Goal: Task Accomplishment & Management: Use online tool/utility

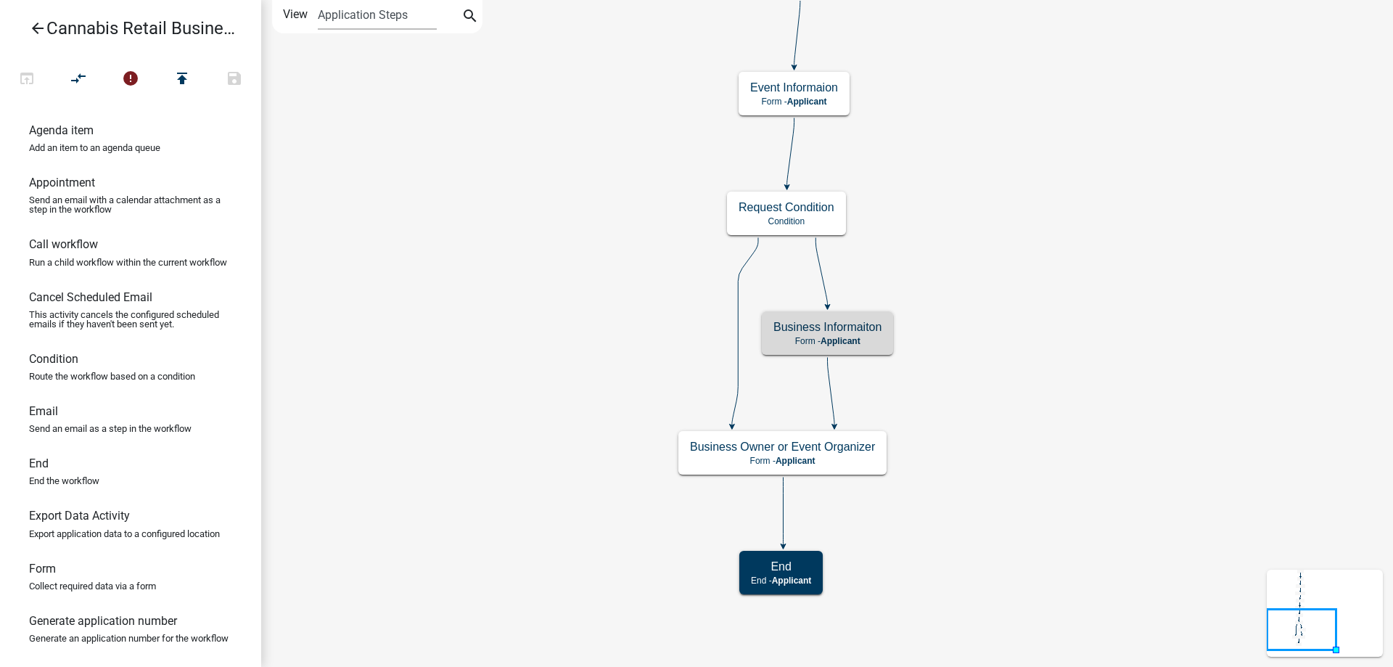
click at [549, 253] on icon "start Start - Applicant Application Introduction Form - Applicant Parcel search…" at bounding box center [827, 333] width 1131 height 665
click at [542, 279] on icon "start Start - Applicant Application Introduction Form - Applicant Parcel search…" at bounding box center [827, 333] width 1131 height 665
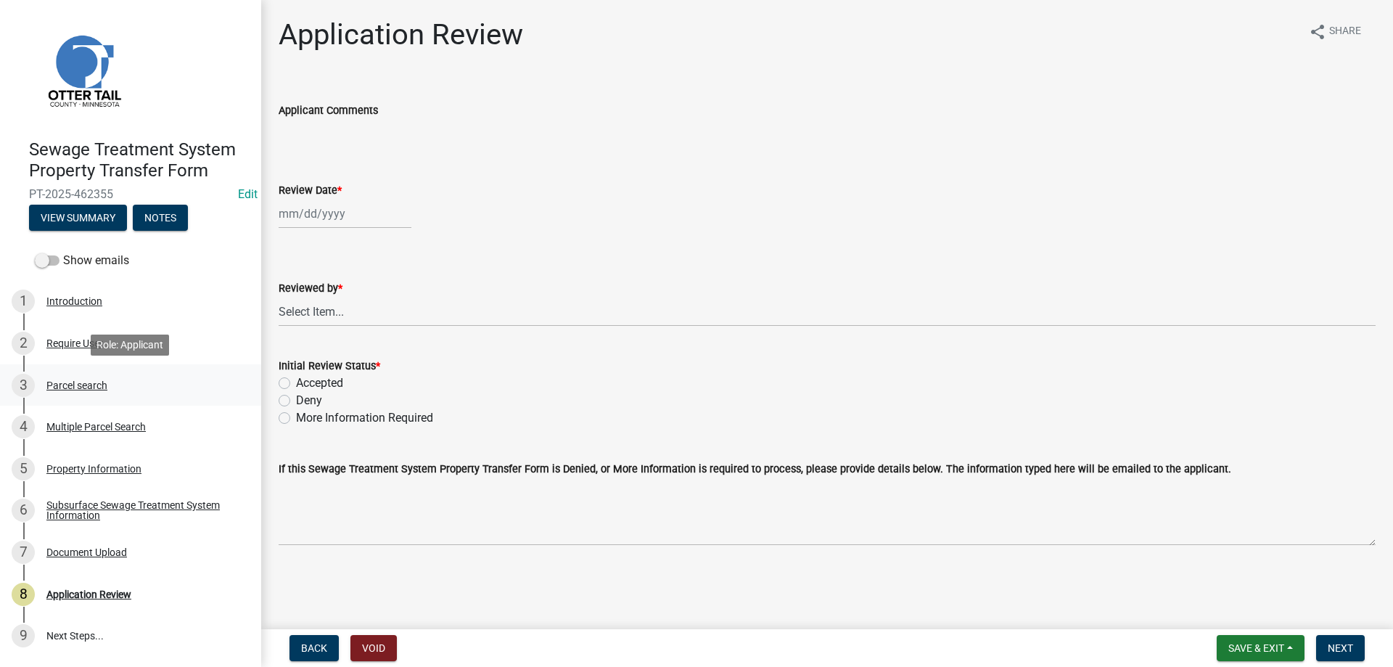
click at [80, 382] on div "Parcel search" at bounding box center [76, 385] width 61 height 10
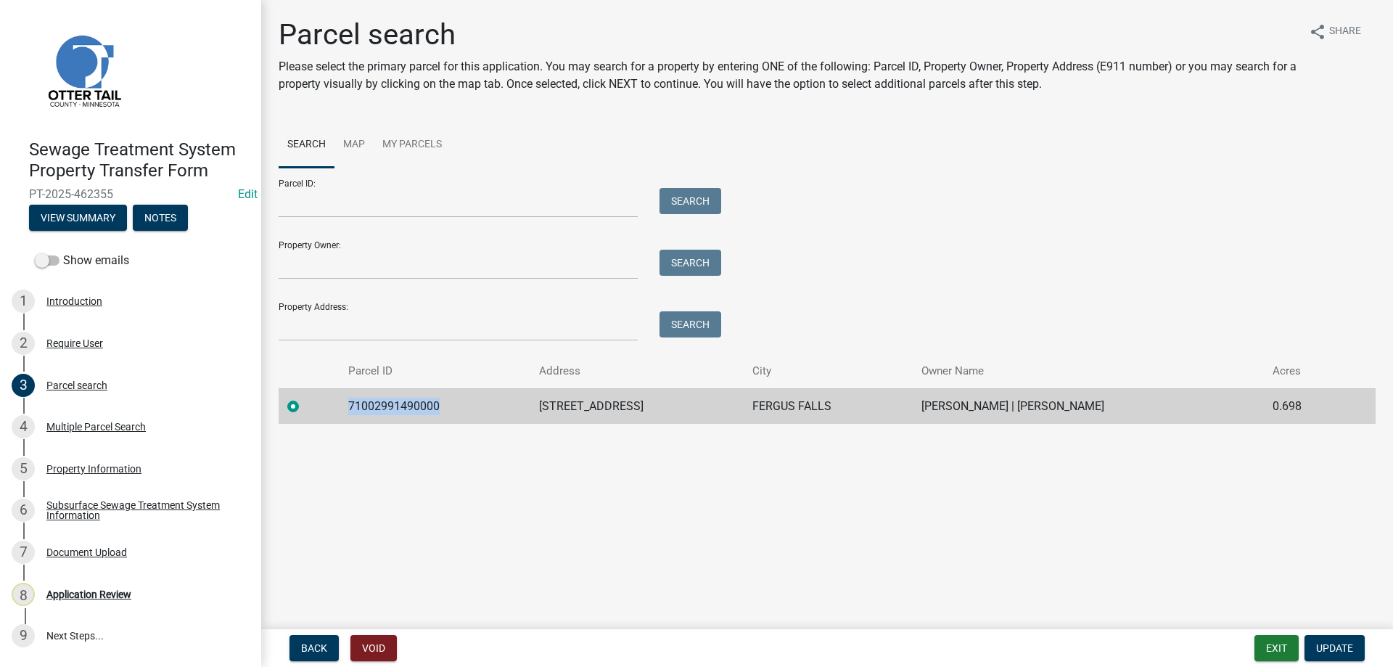
drag, startPoint x: 435, startPoint y: 406, endPoint x: 342, endPoint y: 406, distance: 92.9
click at [342, 406] on td "71002991490000" at bounding box center [435, 406] width 191 height 36
copy td "71002991490000"
